Goal: Obtain resource: Obtain resource

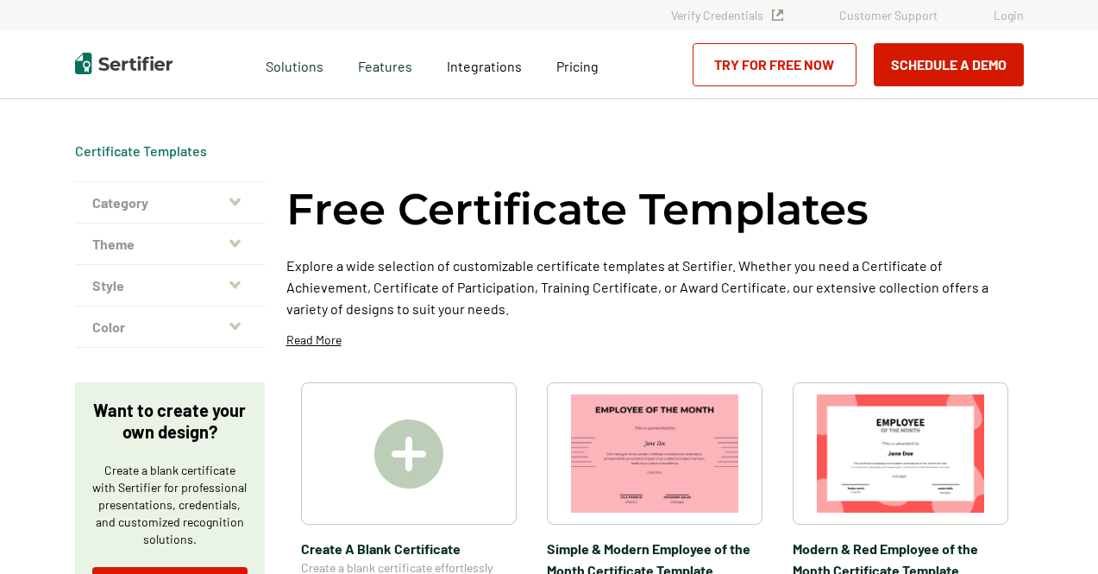
scroll to position [164, 0]
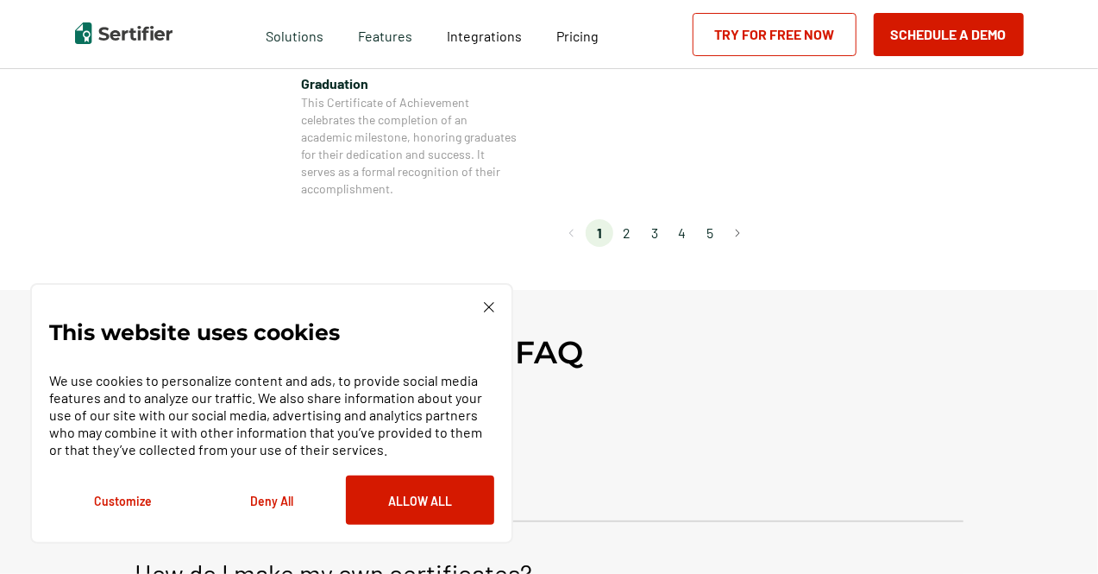
scroll to position [1737, 0]
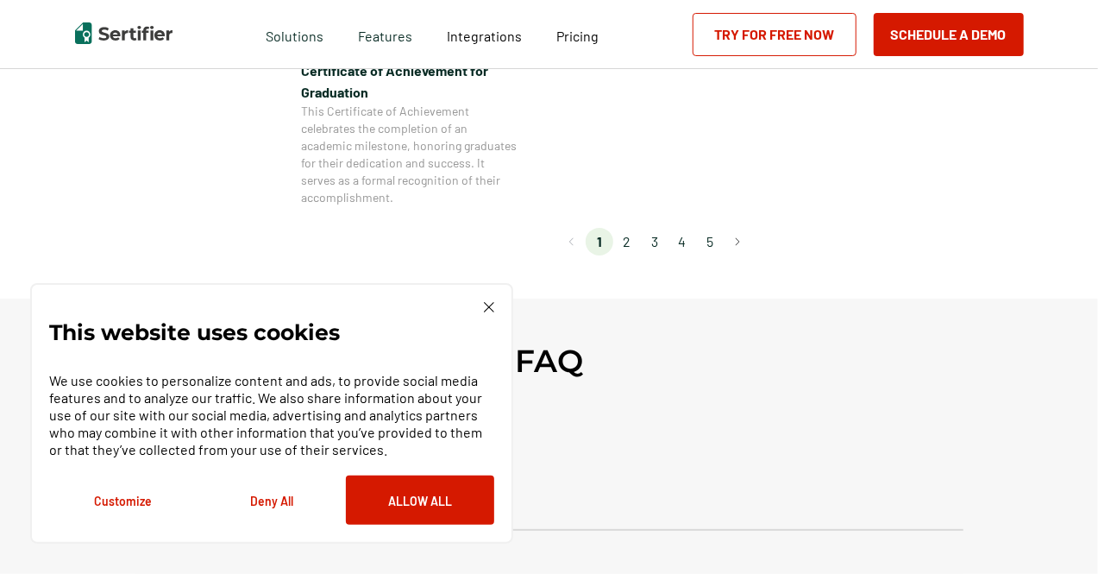
click at [635, 246] on li "2" at bounding box center [627, 242] width 28 height 28
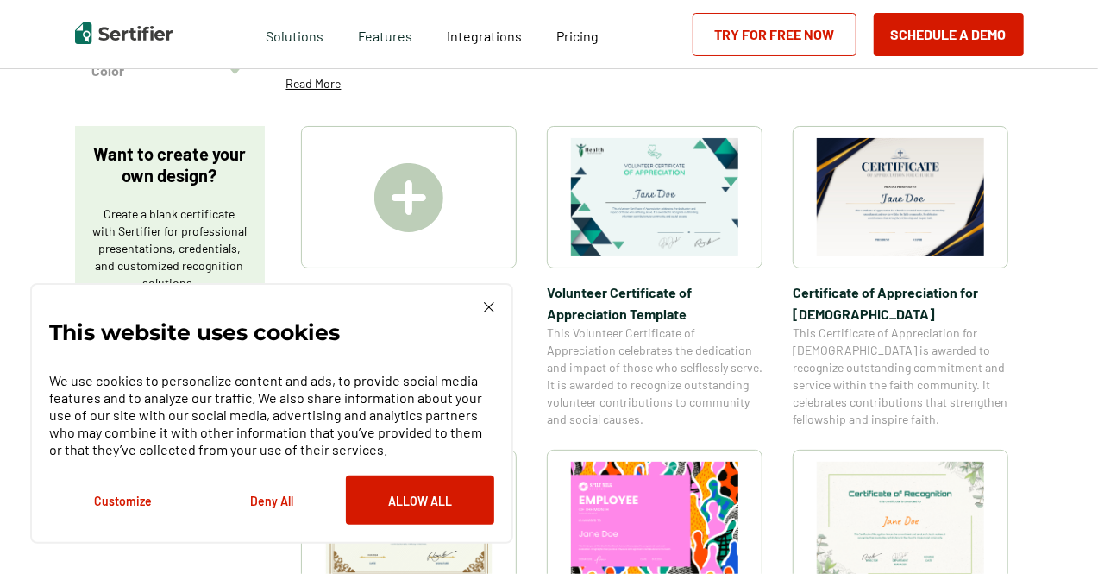
scroll to position [280, 0]
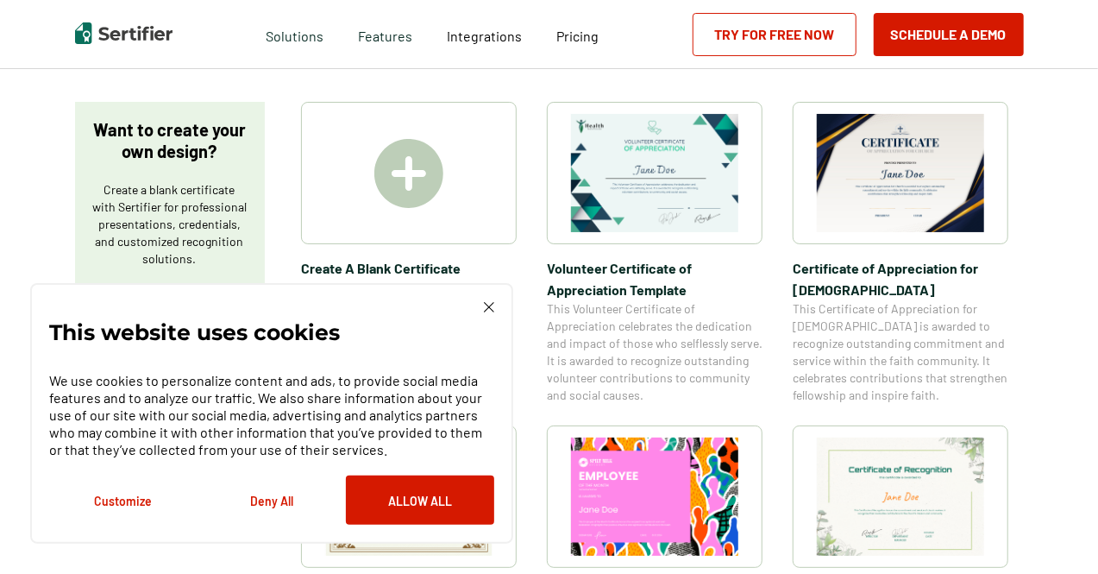
click at [901, 154] on img at bounding box center [900, 173] width 167 height 118
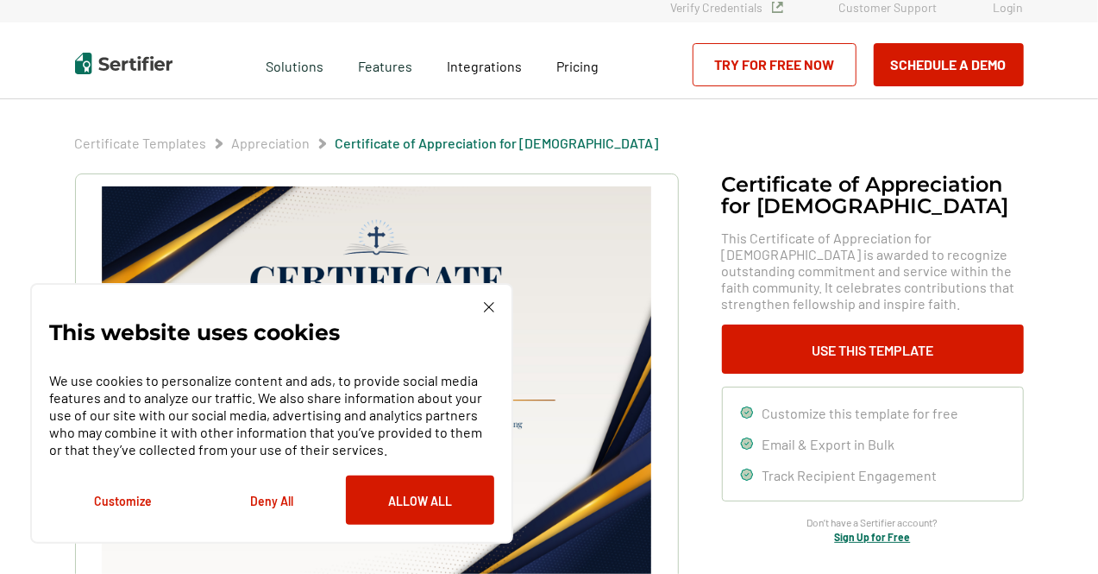
scroll to position [10, 0]
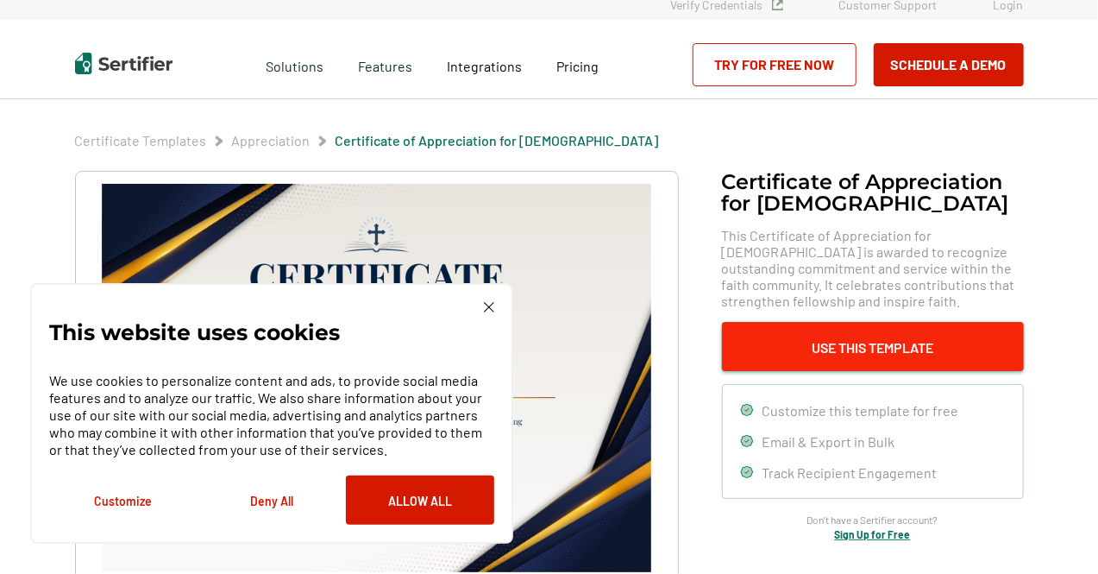
click at [843, 361] on button "Use This Template" at bounding box center [873, 346] width 302 height 49
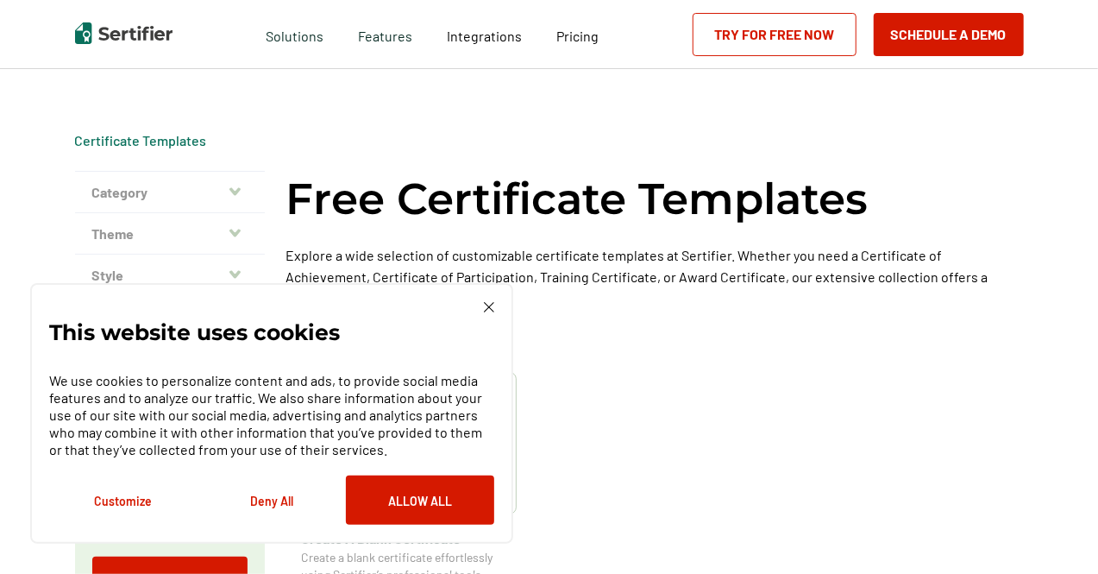
scroll to position [280, 0]
